Goal: Information Seeking & Learning: Learn about a topic

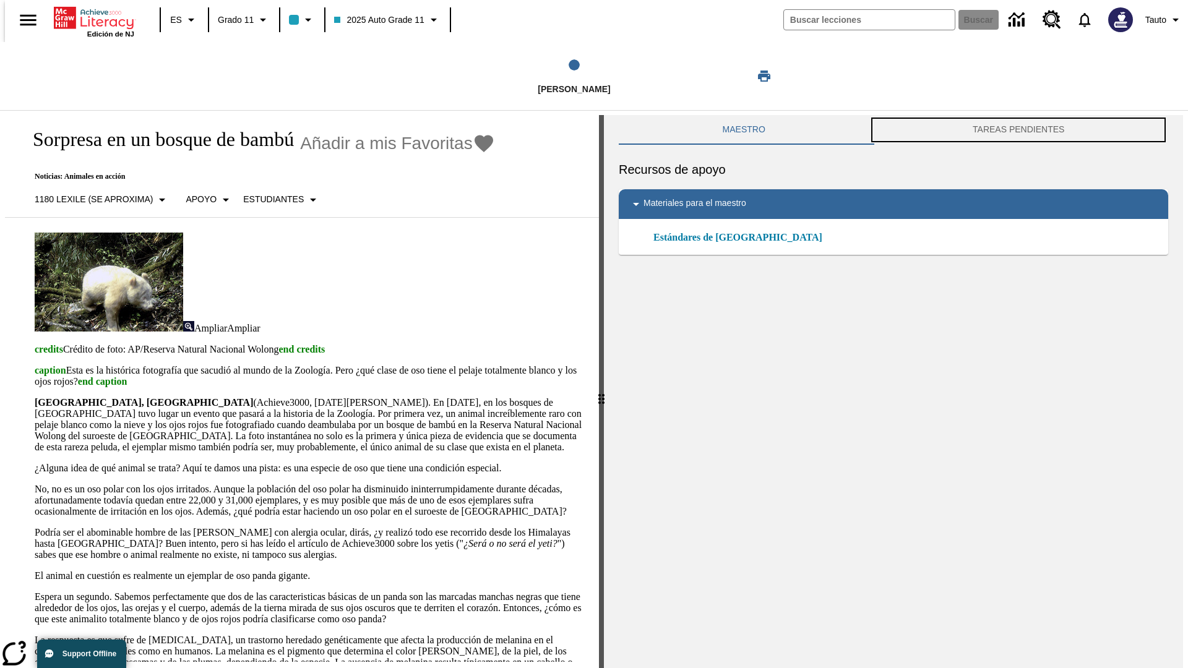
click at [1021, 130] on button "TAREAS PENDIENTES" at bounding box center [1019, 130] width 300 height 30
